Goal: Task Accomplishment & Management: Manage account settings

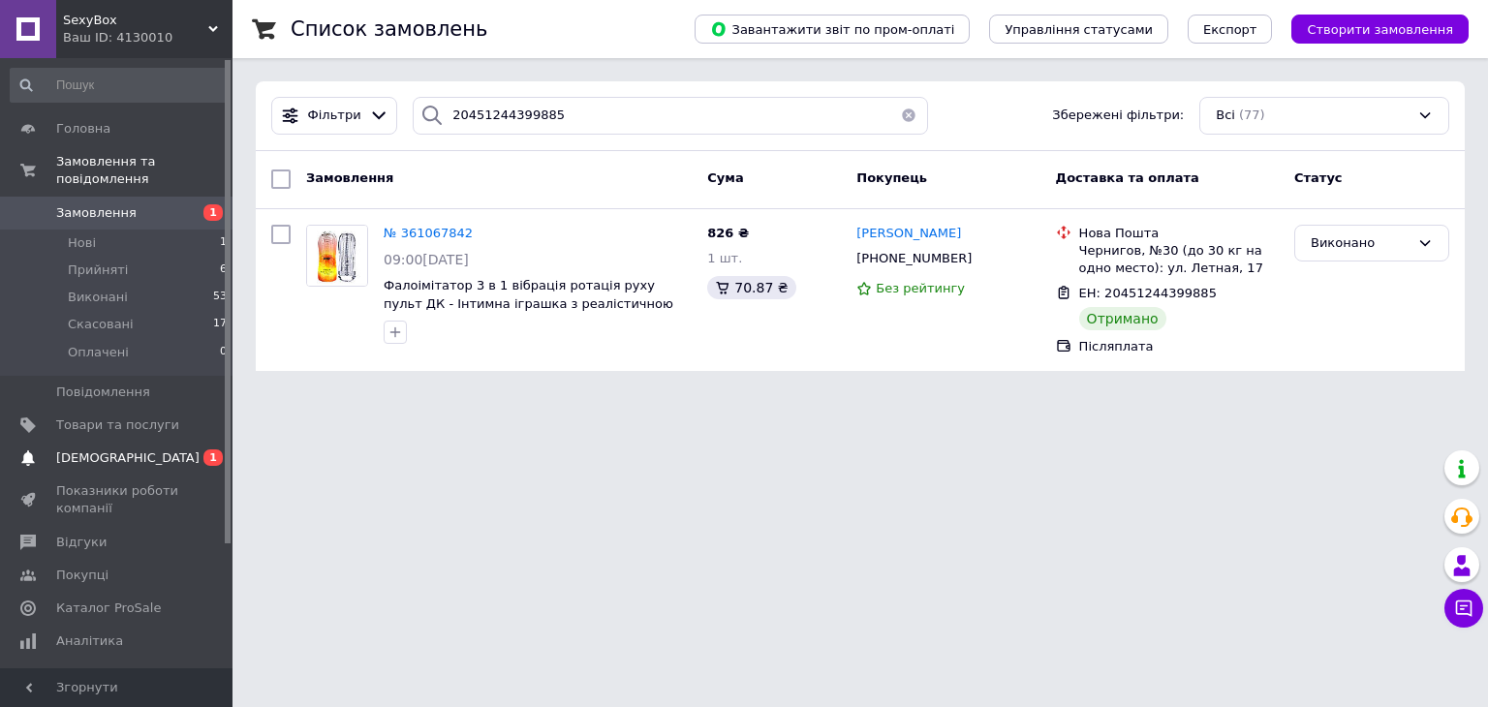
click at [145, 449] on span "[DEMOGRAPHIC_DATA]" at bounding box center [117, 457] width 123 height 17
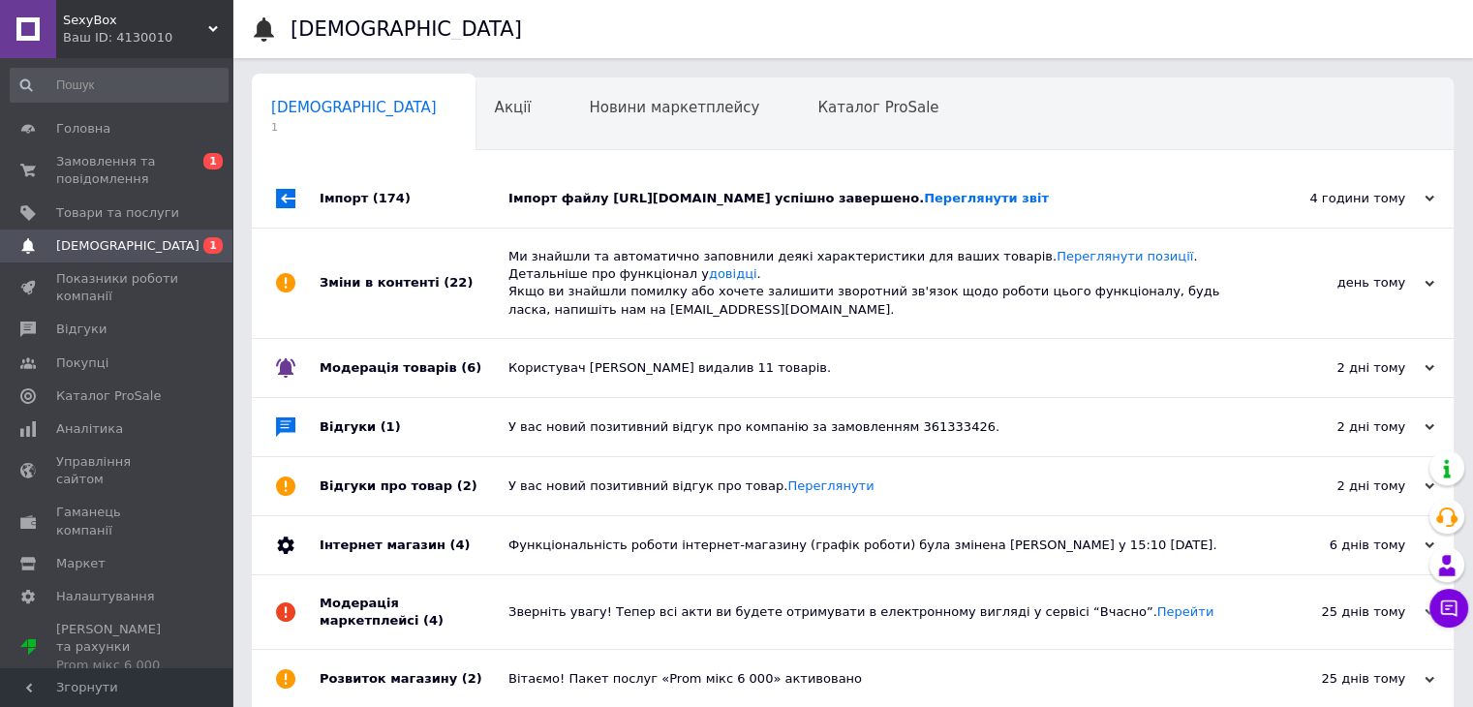
click at [658, 207] on div "Імпорт файлу https://www.shopeditor.com.ua/se_files/SexyBox38989D3D1B81.xml.gz …" at bounding box center [874, 198] width 732 height 17
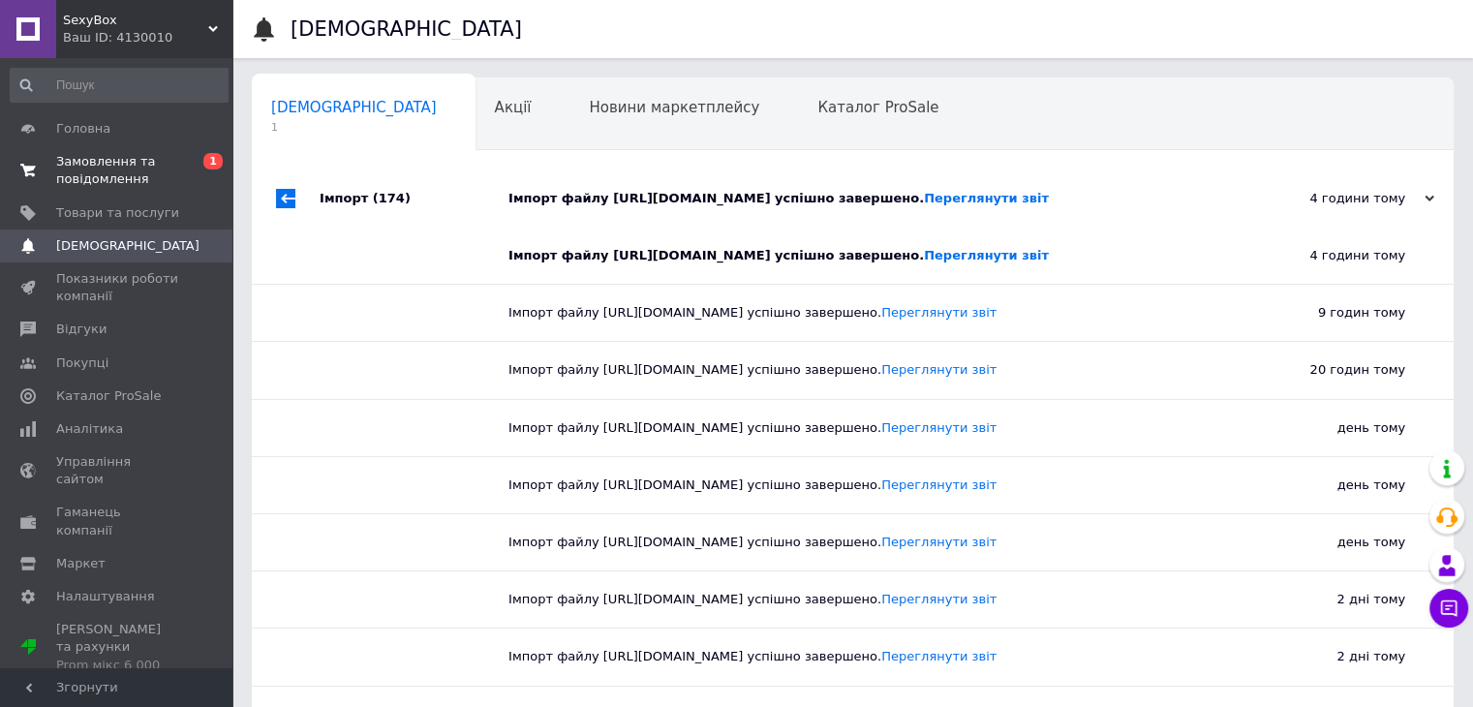
click at [155, 179] on span "Замовлення та повідомлення" at bounding box center [117, 170] width 123 height 35
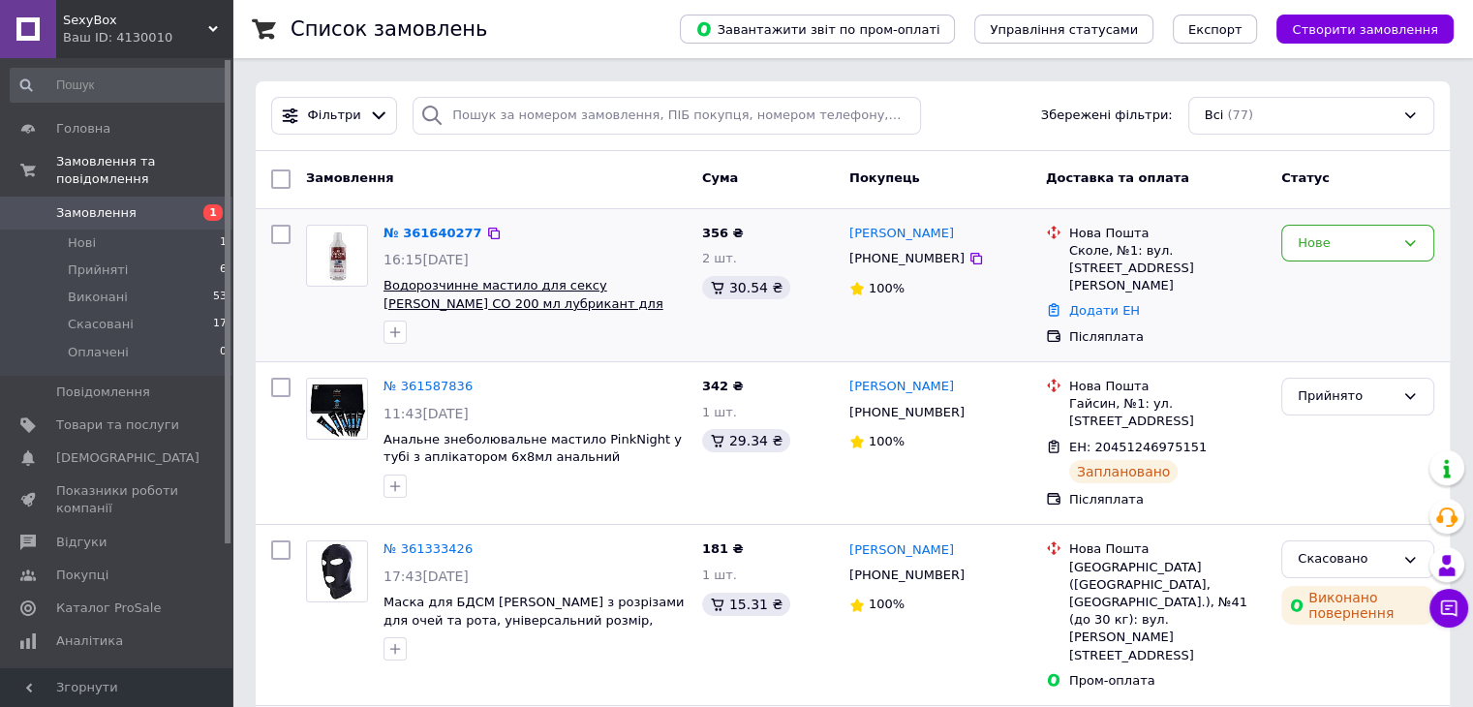
click at [569, 299] on span "Водорозчинне мастило для сексу [PERSON_NAME] CO 200 мл лубрикант для інтимної б…" at bounding box center [532, 303] width 296 height 50
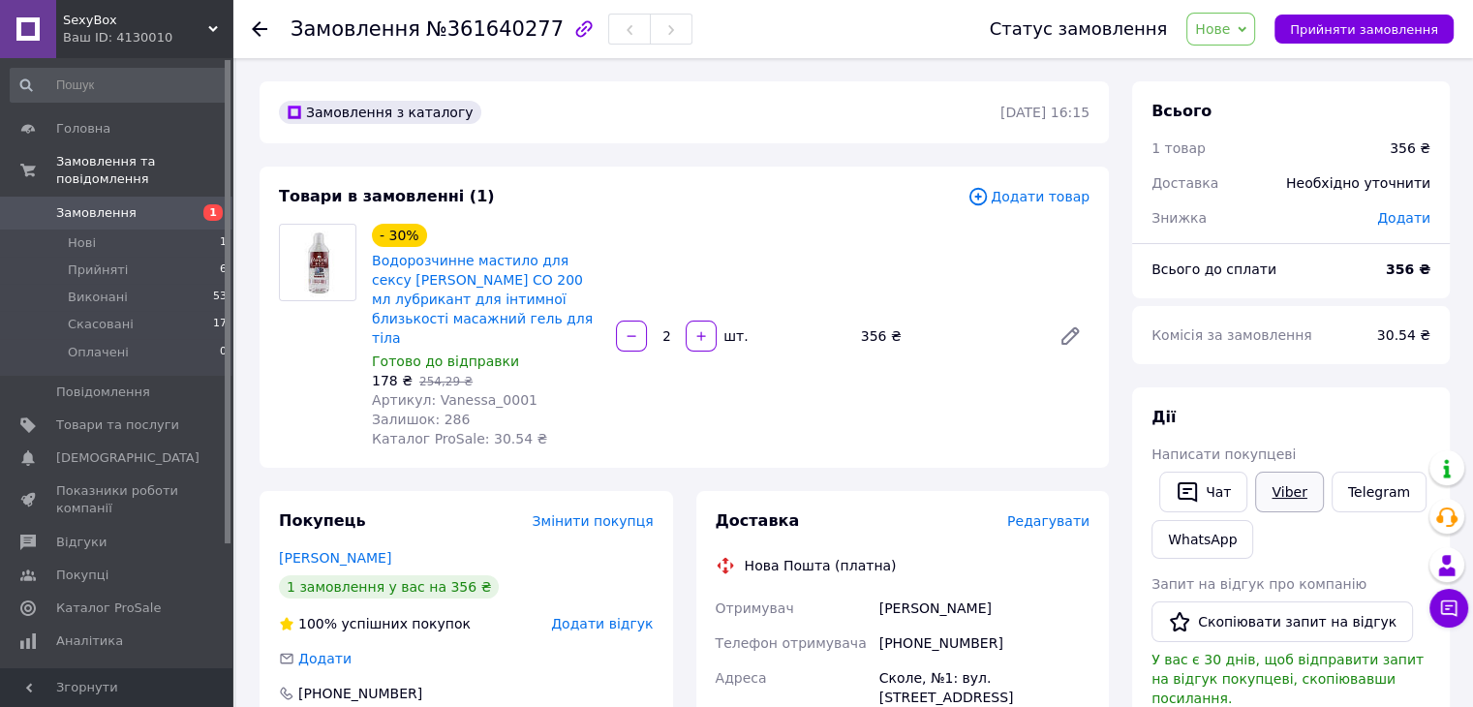
click at [1273, 491] on link "Viber" at bounding box center [1289, 492] width 68 height 41
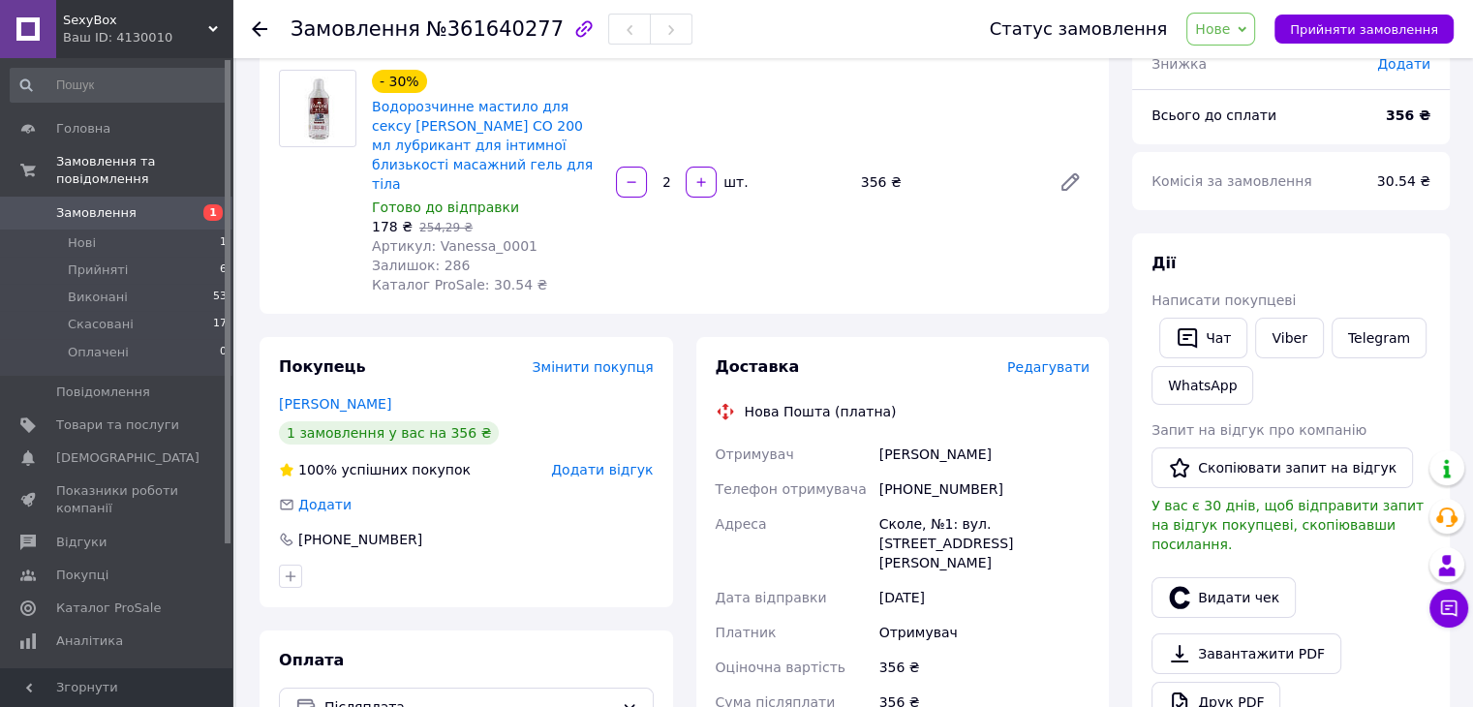
scroll to position [194, 0]
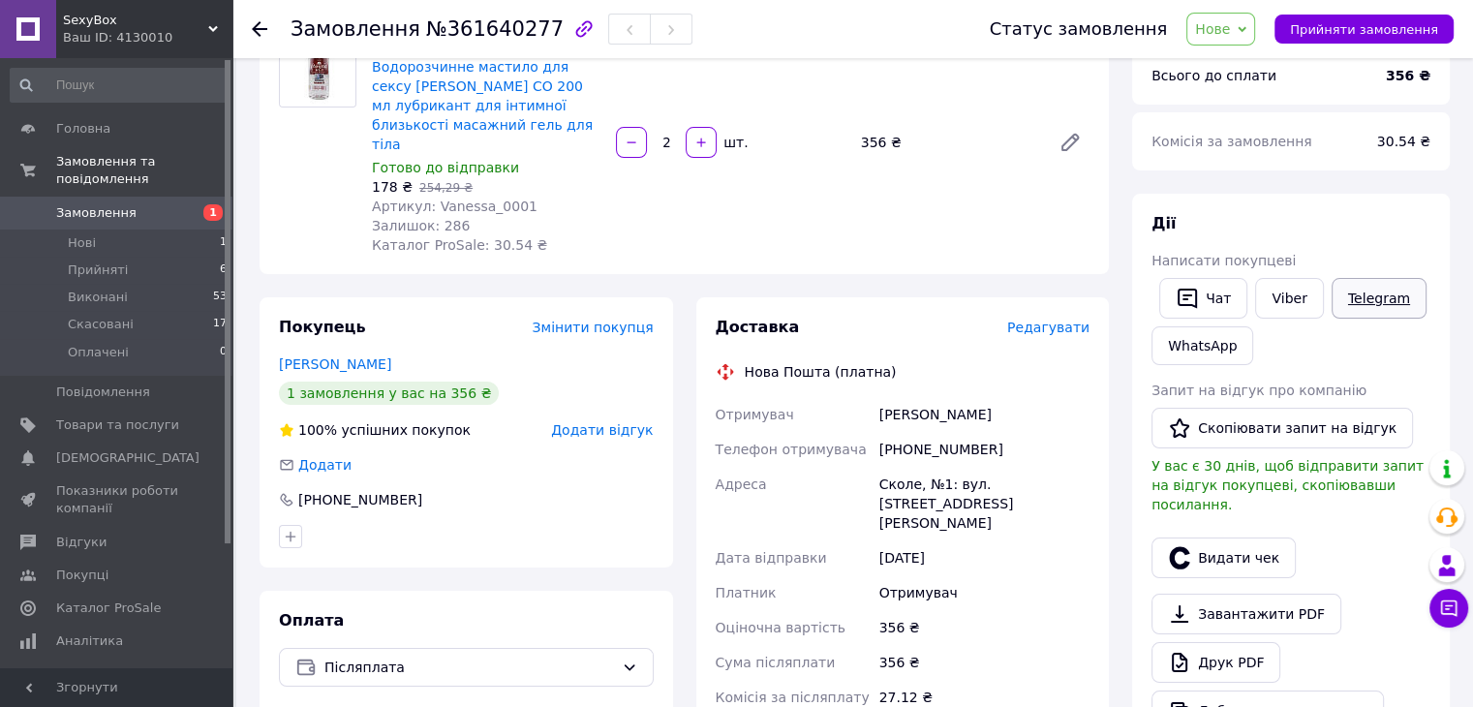
click at [1364, 304] on link "Telegram" at bounding box center [1379, 298] width 95 height 41
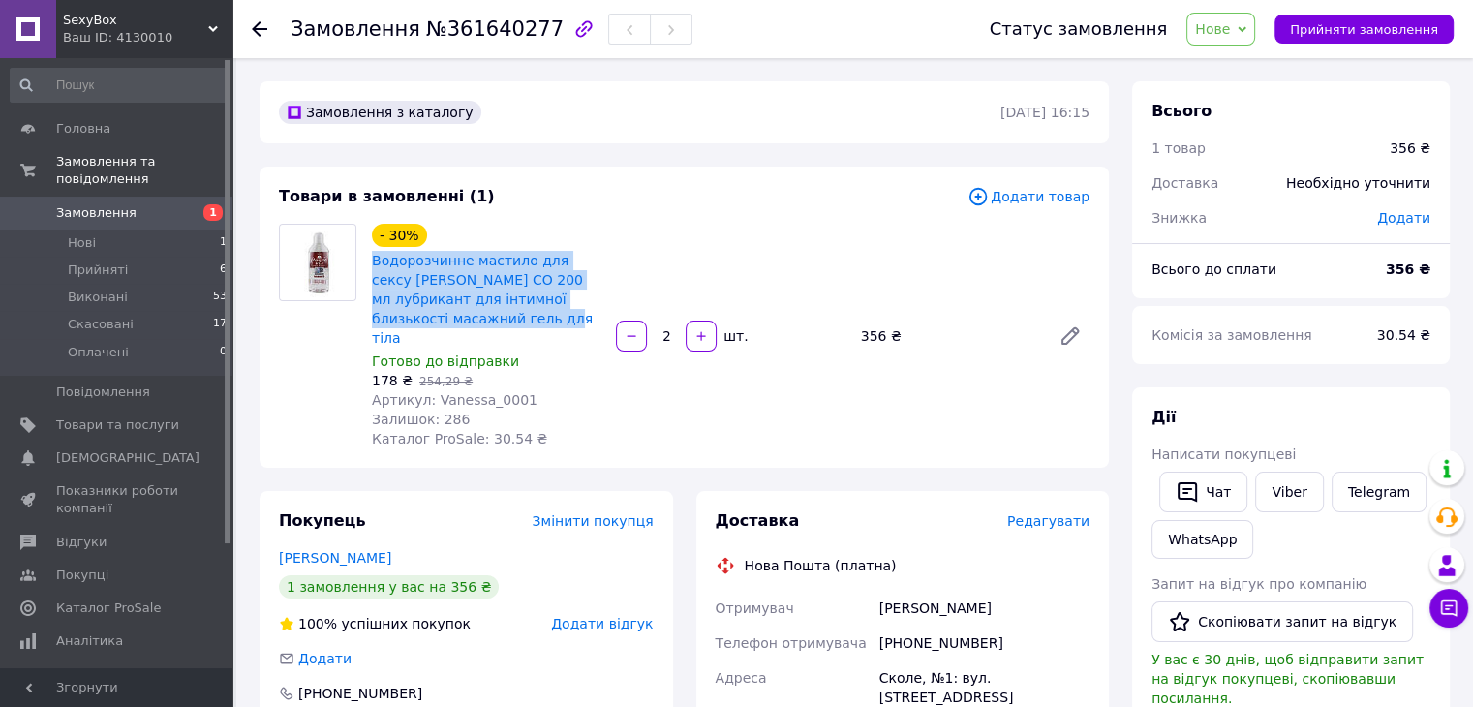
drag, startPoint x: 442, startPoint y: 323, endPoint x: 368, endPoint y: 261, distance: 96.2
click at [368, 261] on div "- 30% Водорозчинне мастило для сексу Vanessa CO 200 мл лубрикант для інтимної б…" at bounding box center [486, 336] width 244 height 232
copy link "Водорозчинне мастило для сексу [PERSON_NAME] CO 200 мл лубрикант для інтимної б…"
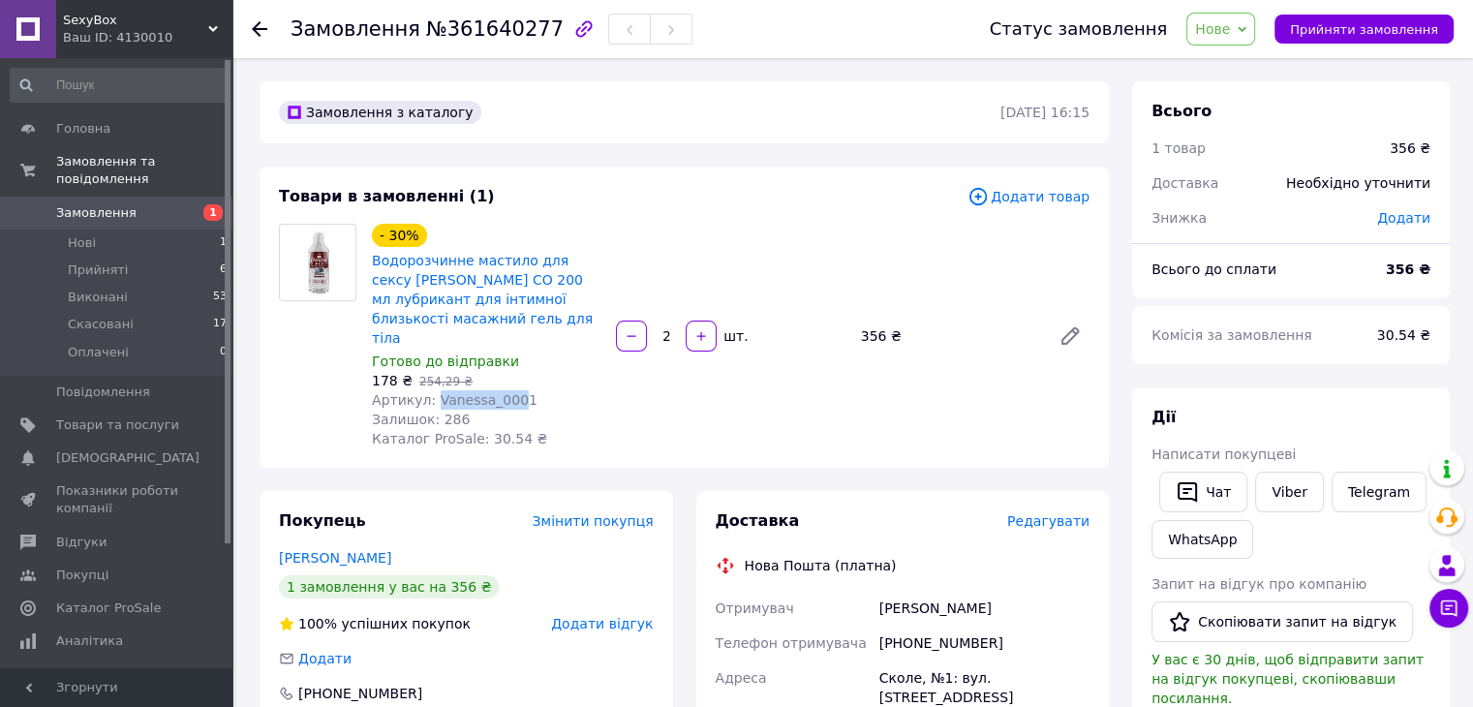
drag, startPoint x: 504, startPoint y: 380, endPoint x: 430, endPoint y: 385, distance: 73.8
click at [430, 392] on span "Артикул: Vanessa_0001" at bounding box center [455, 399] width 166 height 15
copy span "Vanessa_000"
drag, startPoint x: 583, startPoint y: 377, endPoint x: 539, endPoint y: 383, distance: 44.0
click at [578, 390] on div "Артикул: Vanessa_0001" at bounding box center [486, 399] width 229 height 19
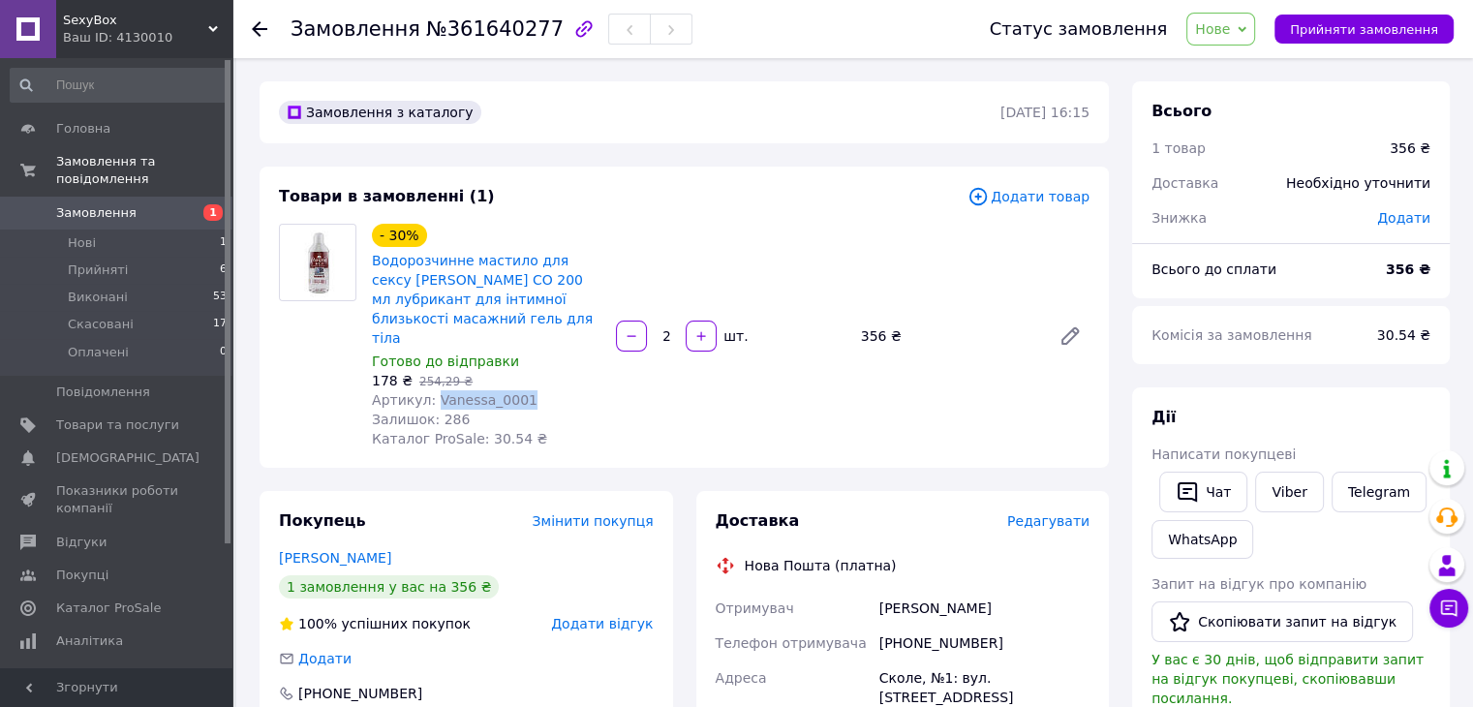
drag, startPoint x: 527, startPoint y: 382, endPoint x: 431, endPoint y: 385, distance: 95.9
click at [431, 390] on div "Артикул: Vanessa_0001" at bounding box center [486, 399] width 229 height 19
copy span "Vanessa_0001"
